Goal: Task Accomplishment & Management: Manage account settings

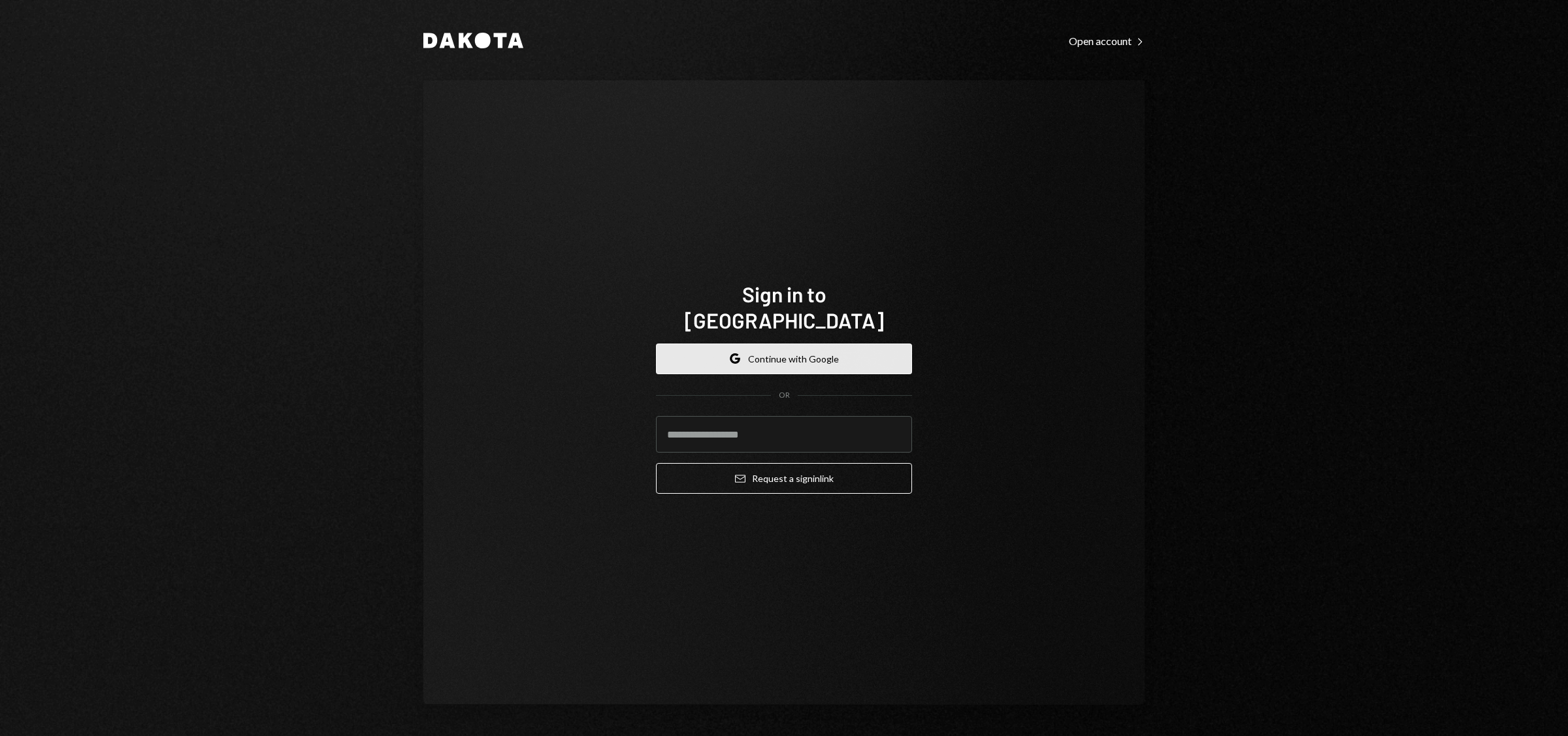
click at [843, 350] on button "Google Continue with Google" at bounding box center [784, 359] width 256 height 31
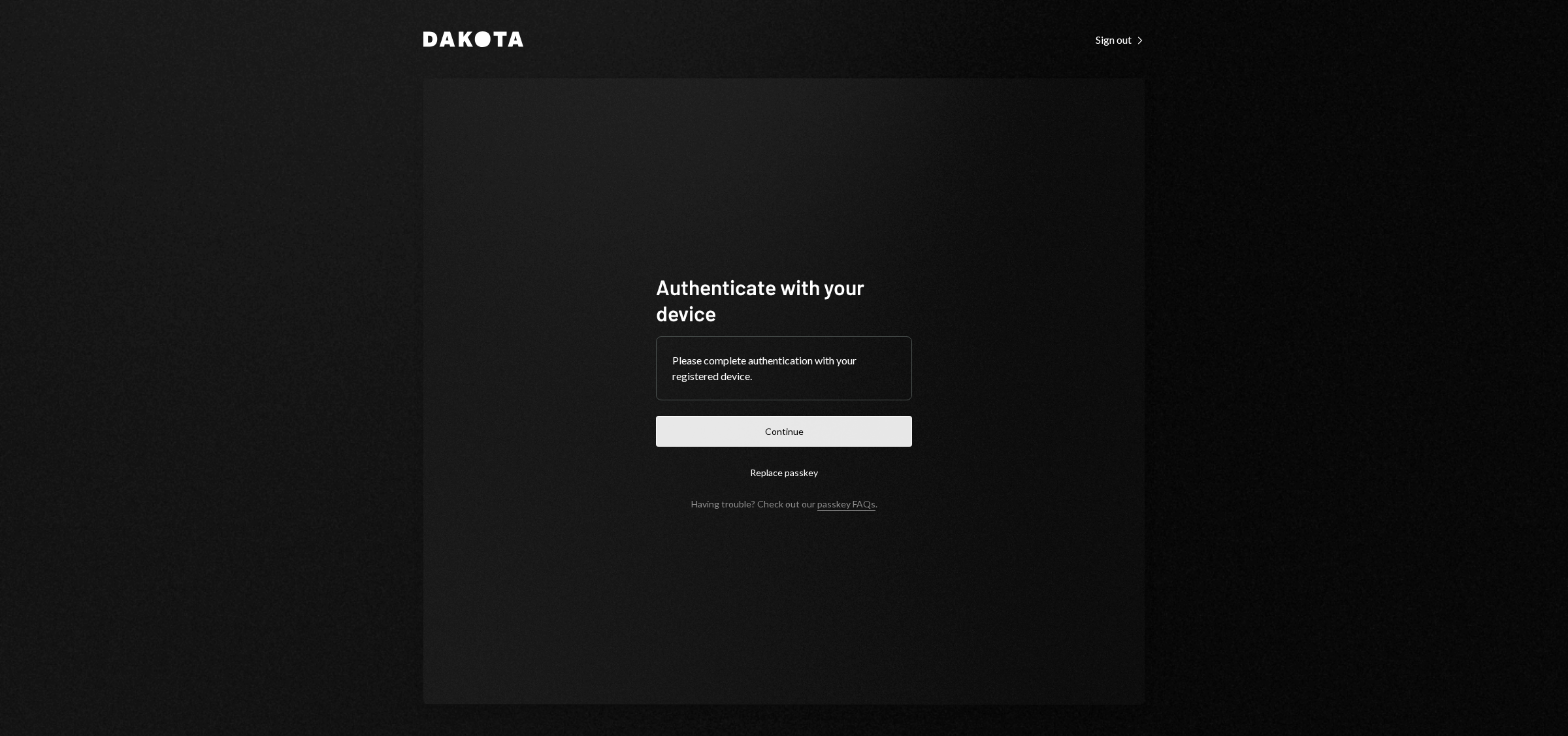
click at [803, 429] on button "Continue" at bounding box center [784, 431] width 256 height 31
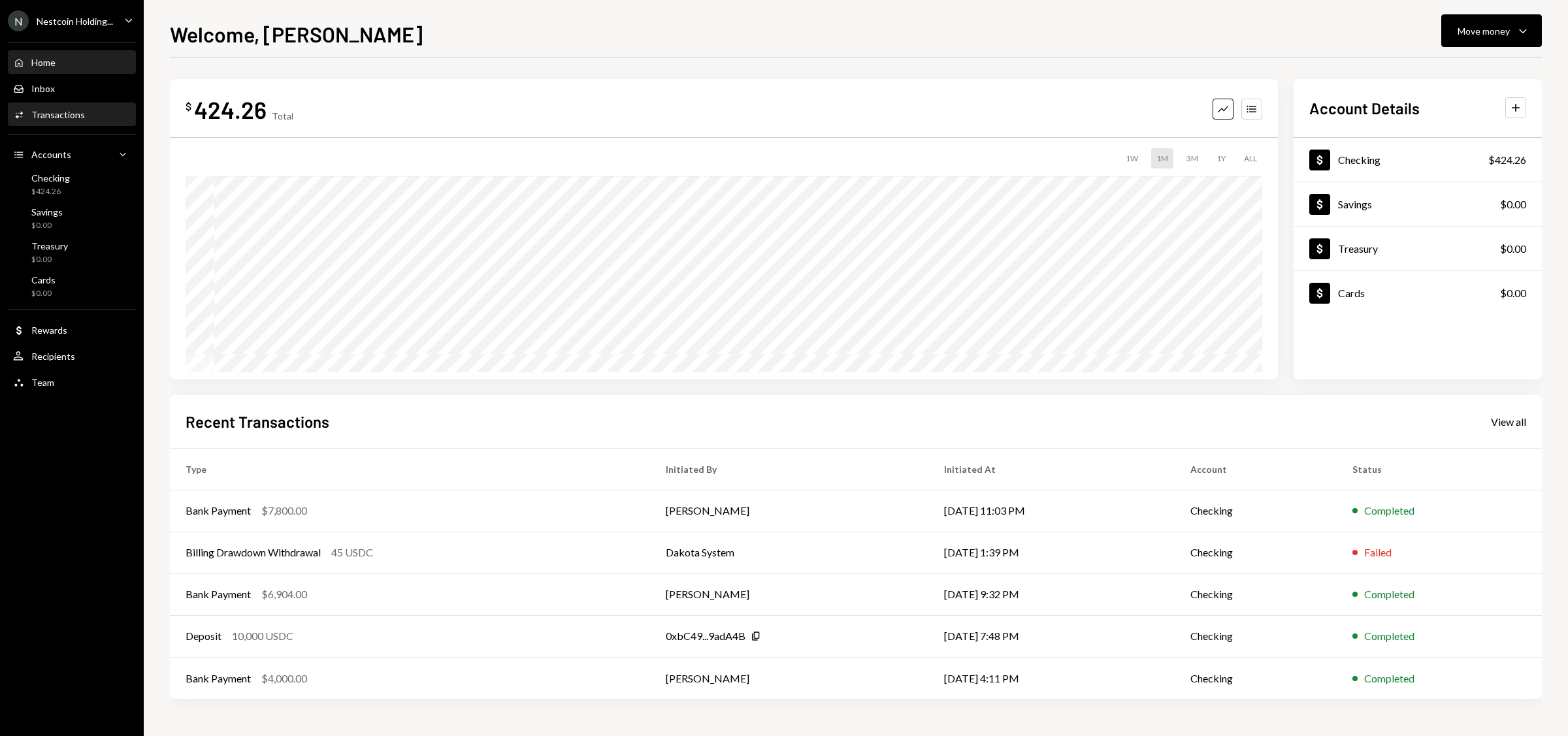
click at [79, 118] on div "Transactions" at bounding box center [58, 115] width 53 height 11
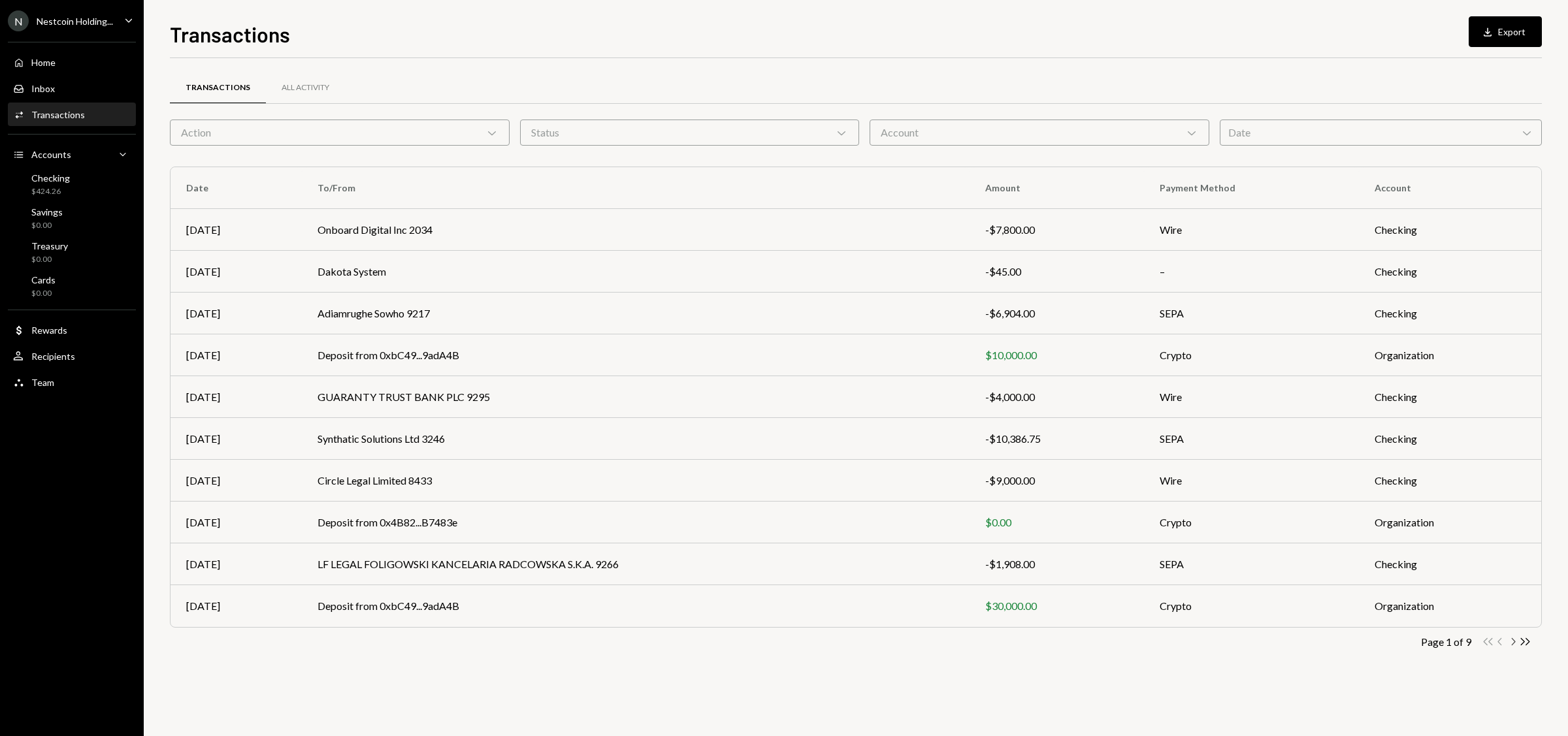
click at [1515, 642] on icon "button" at bounding box center [1514, 641] width 4 height 7
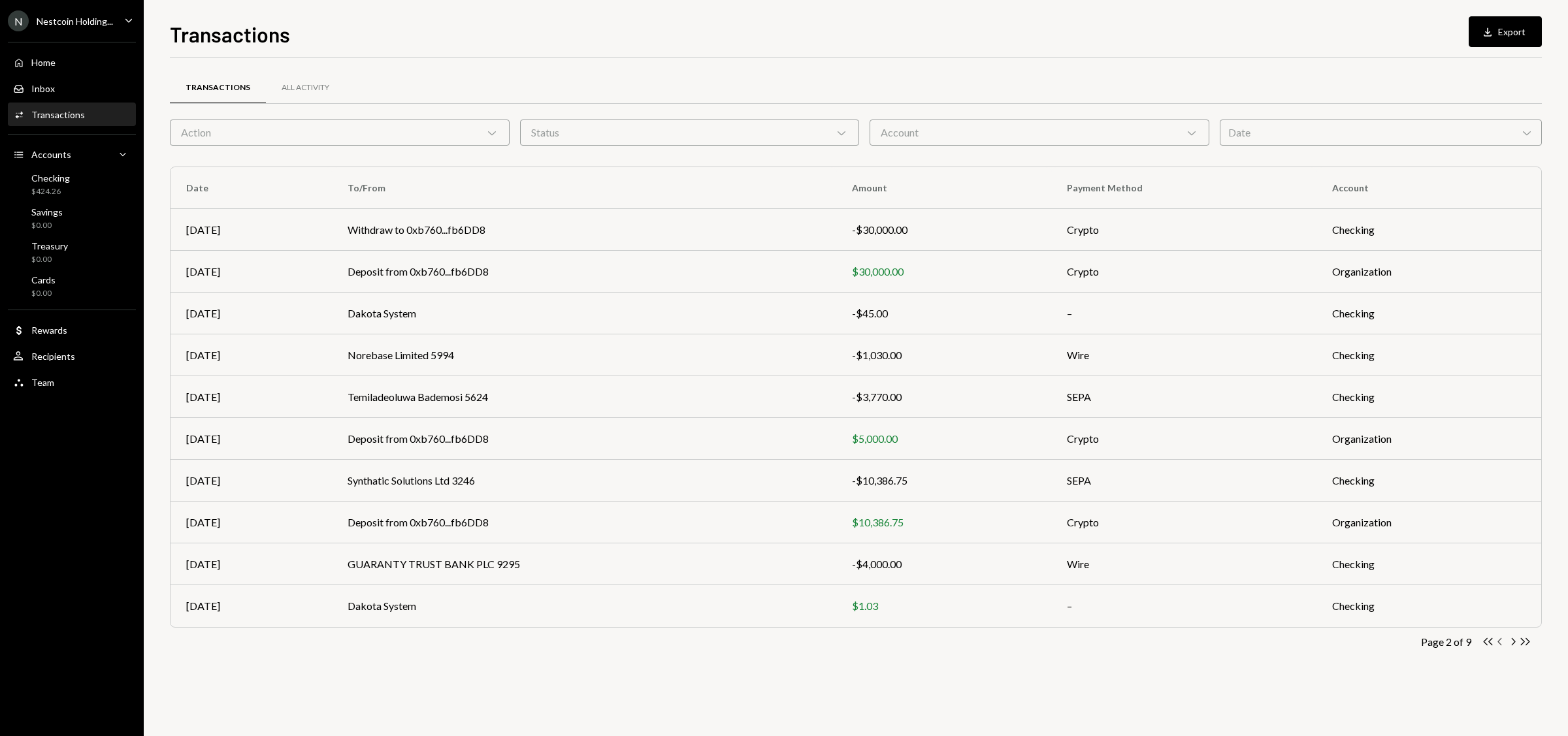
click at [1498, 640] on icon "Chevron Left" at bounding box center [1500, 642] width 13 height 13
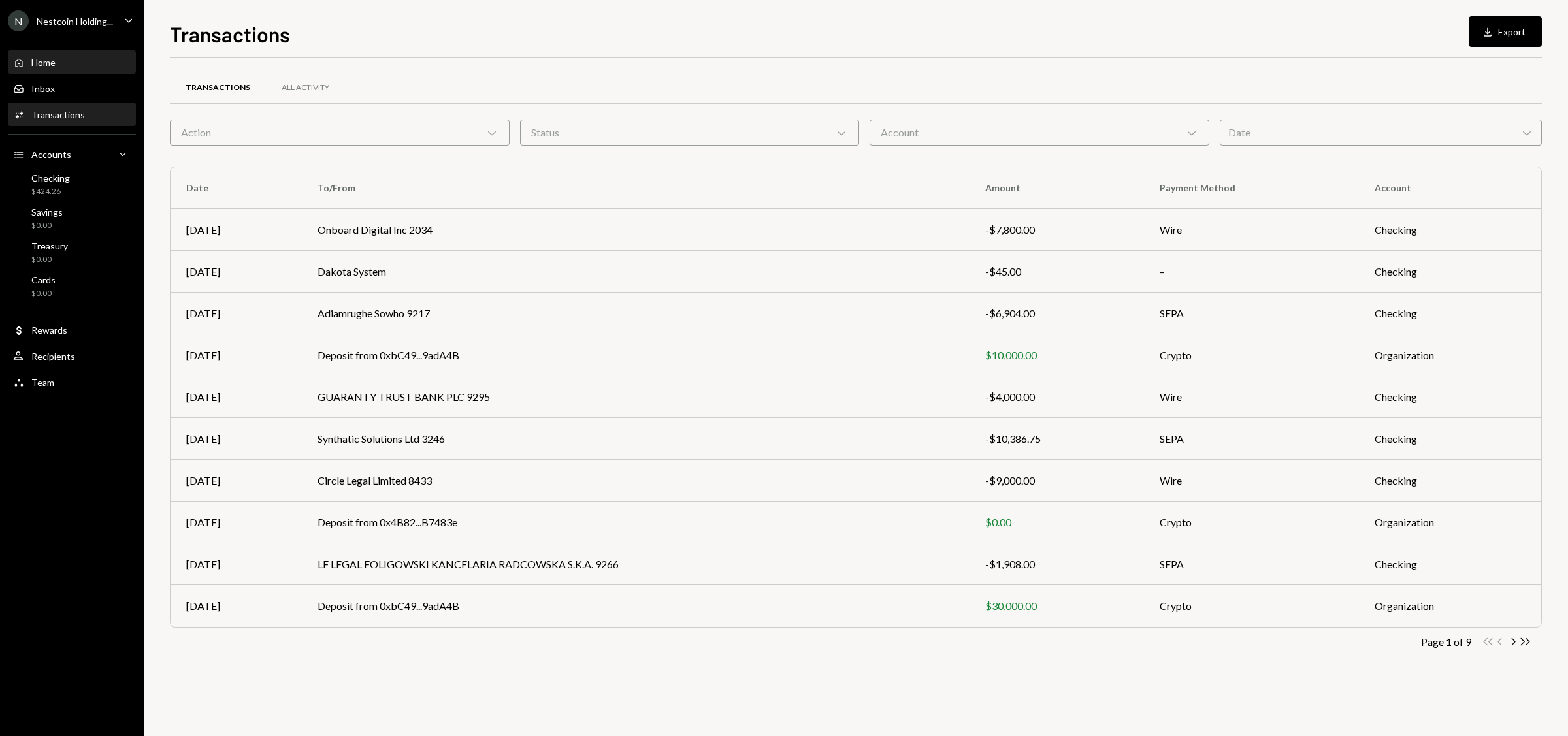
click at [71, 70] on div "Home Home" at bounding box center [71, 62] width 118 height 23
